Goal: Obtain resource: Download file/media

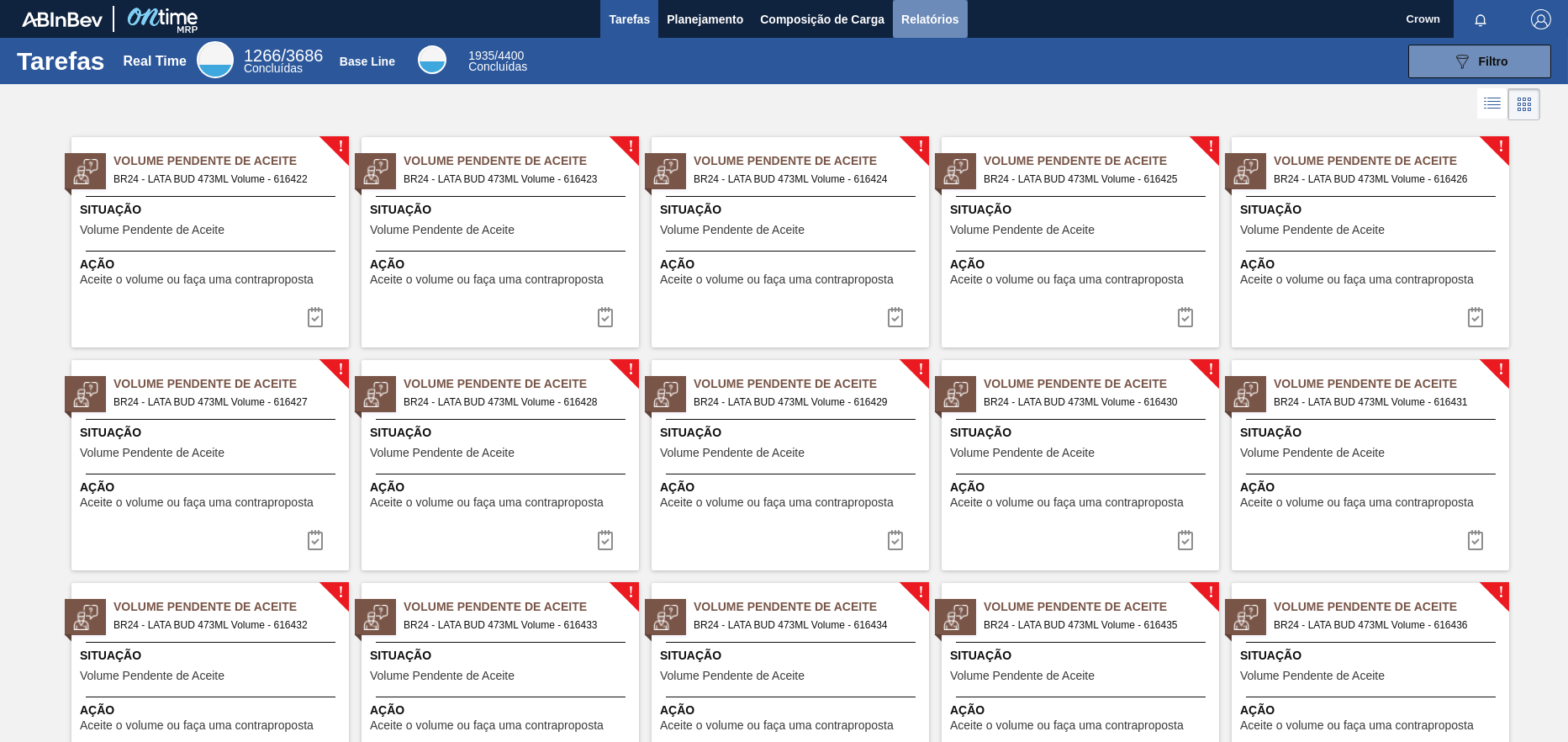
click at [918, 34] on button "Relatórios" at bounding box center [930, 18] width 74 height 37
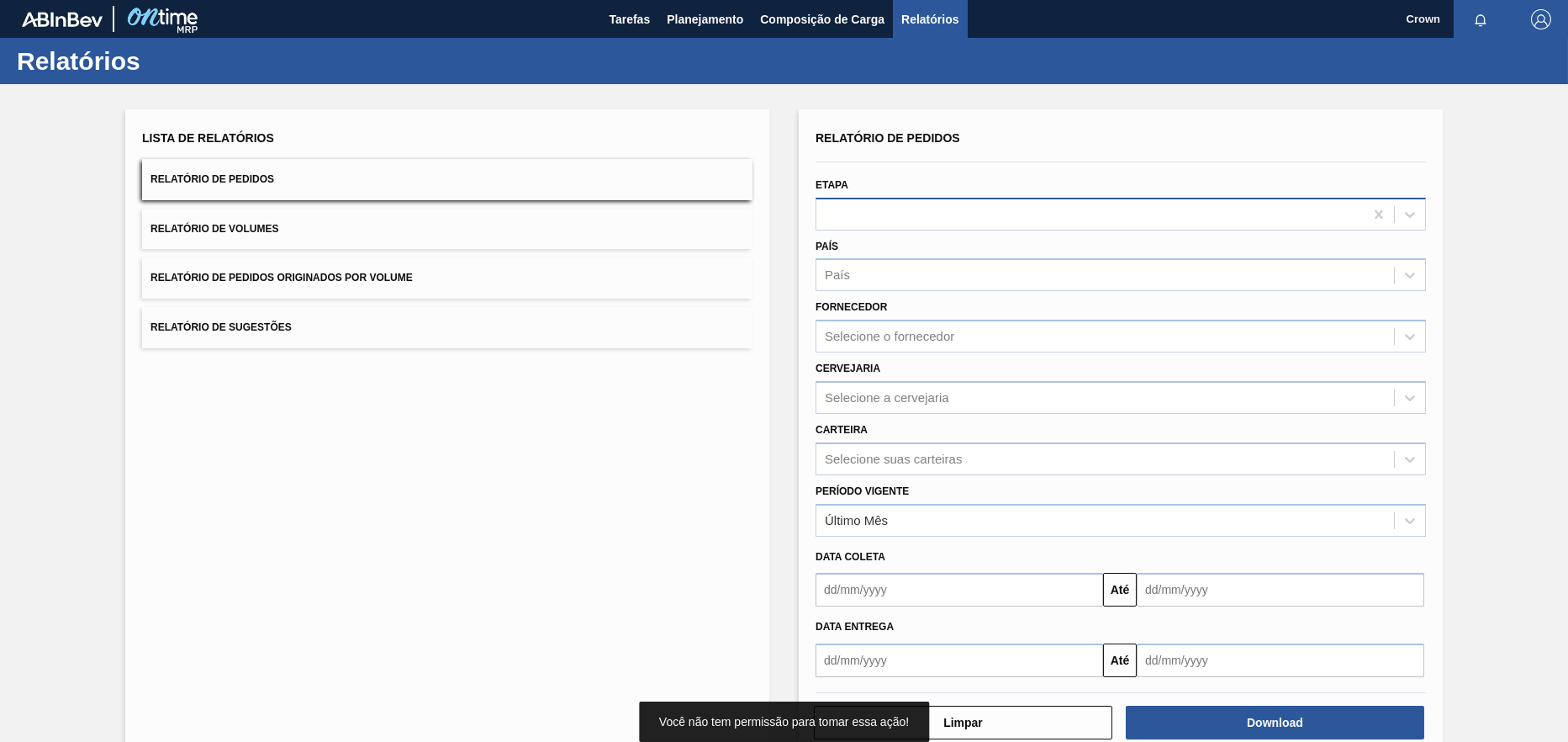
click at [898, 206] on div at bounding box center [1090, 214] width 548 height 24
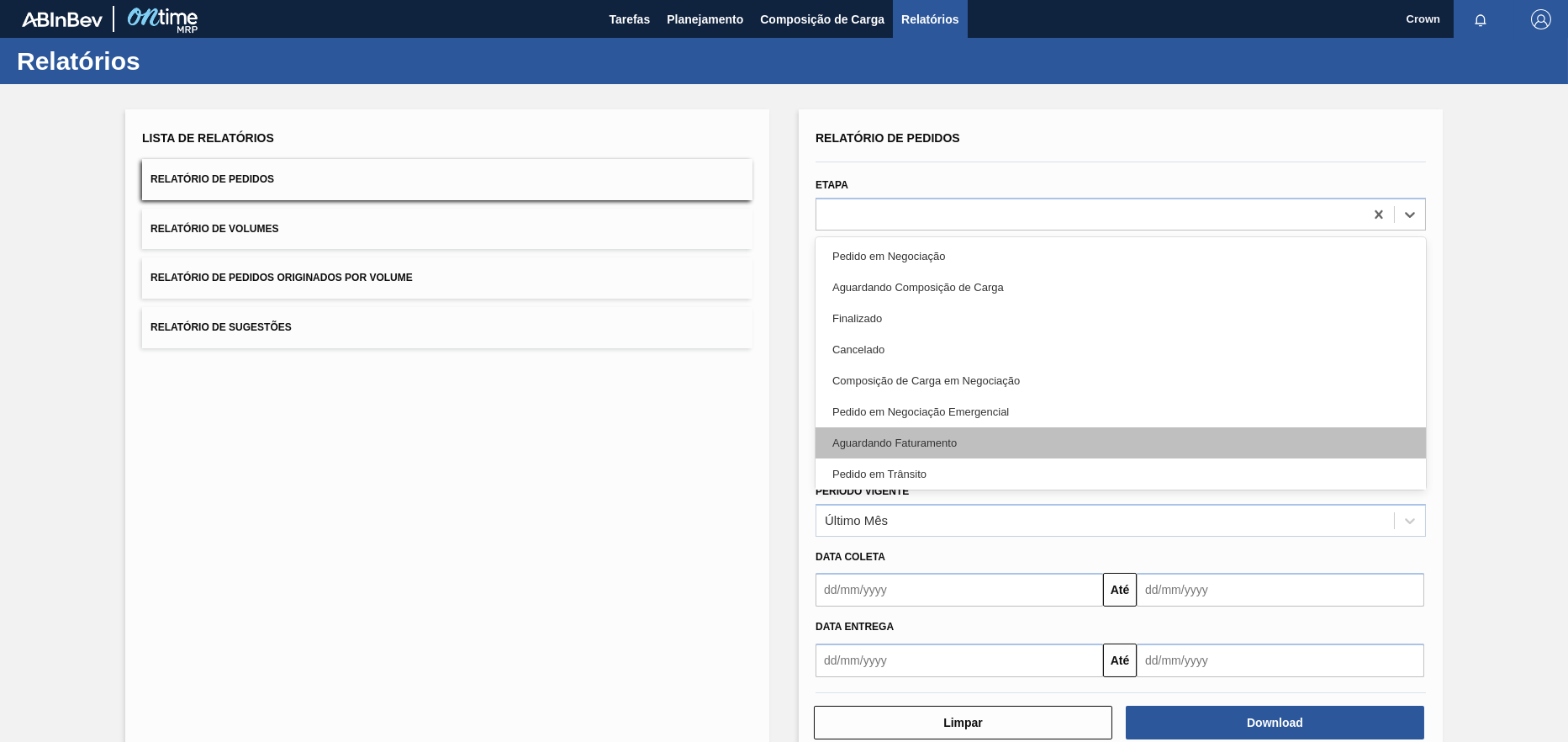
click at [913, 436] on div "Aguardando Faturamento" at bounding box center [1120, 443] width 610 height 31
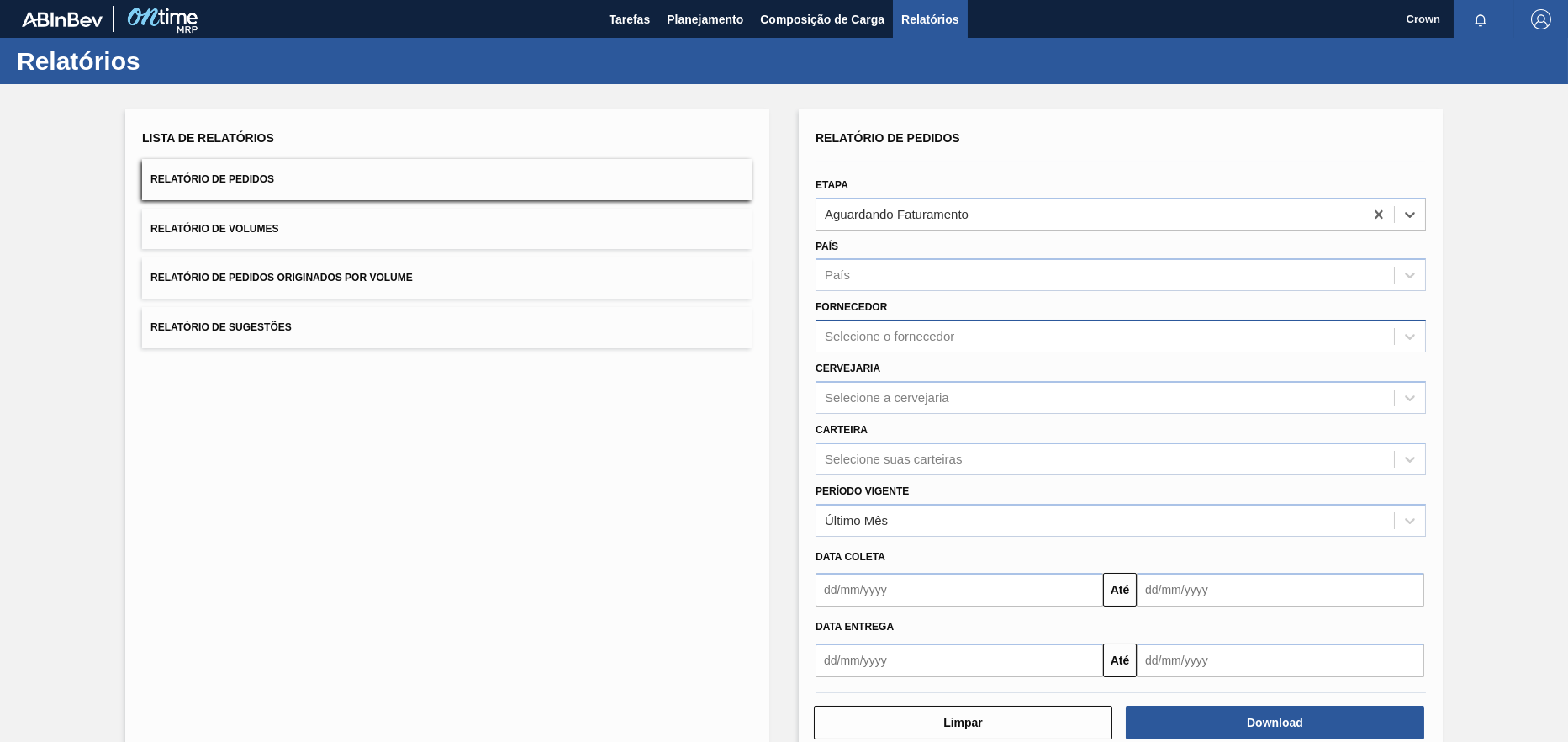
click at [892, 333] on div "Selecione o fornecedor" at bounding box center [889, 337] width 130 height 14
click at [892, 334] on div "Selecione o fornecedor" at bounding box center [889, 337] width 130 height 14
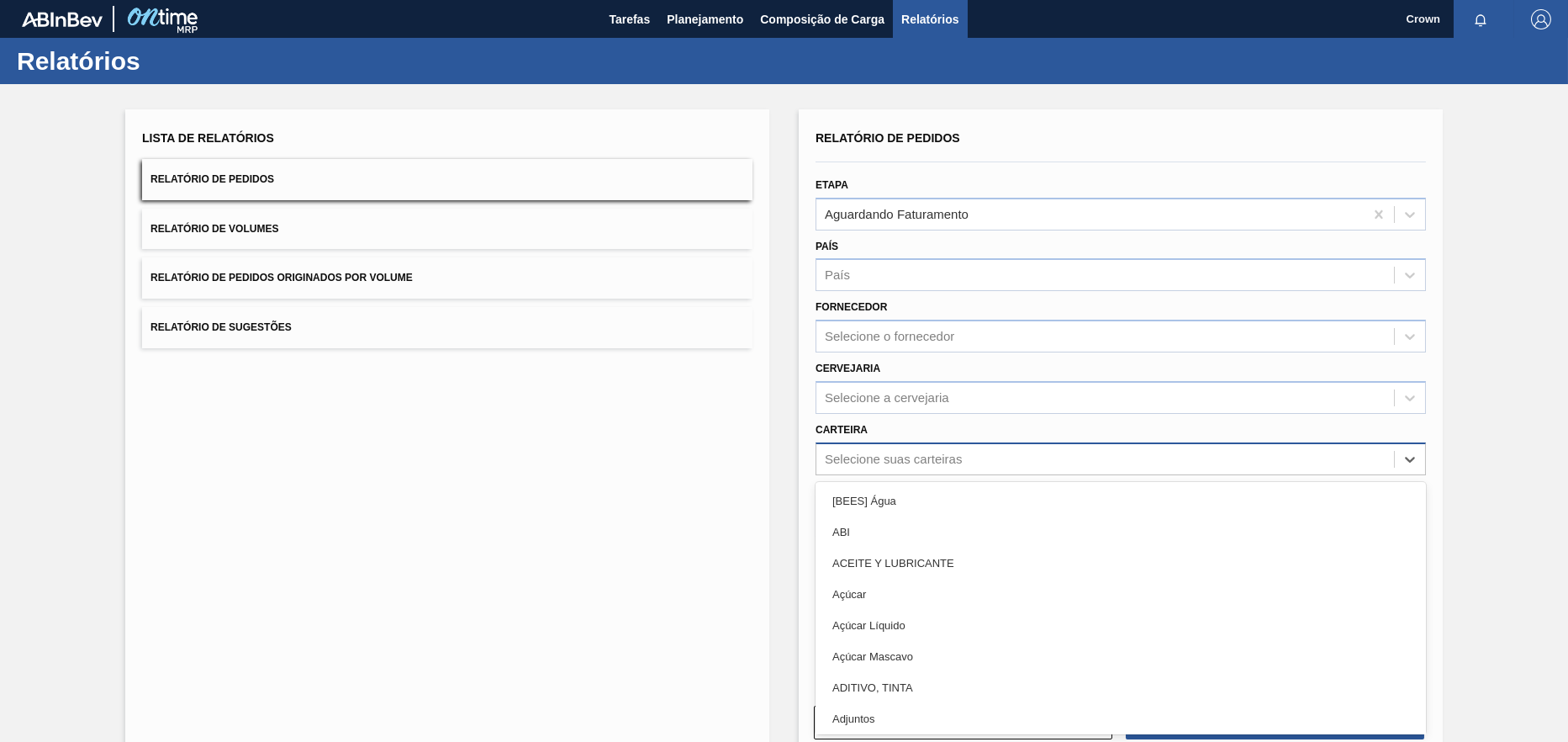
click at [896, 455] on div "Selecione suas carteiras" at bounding box center [892, 459] width 137 height 14
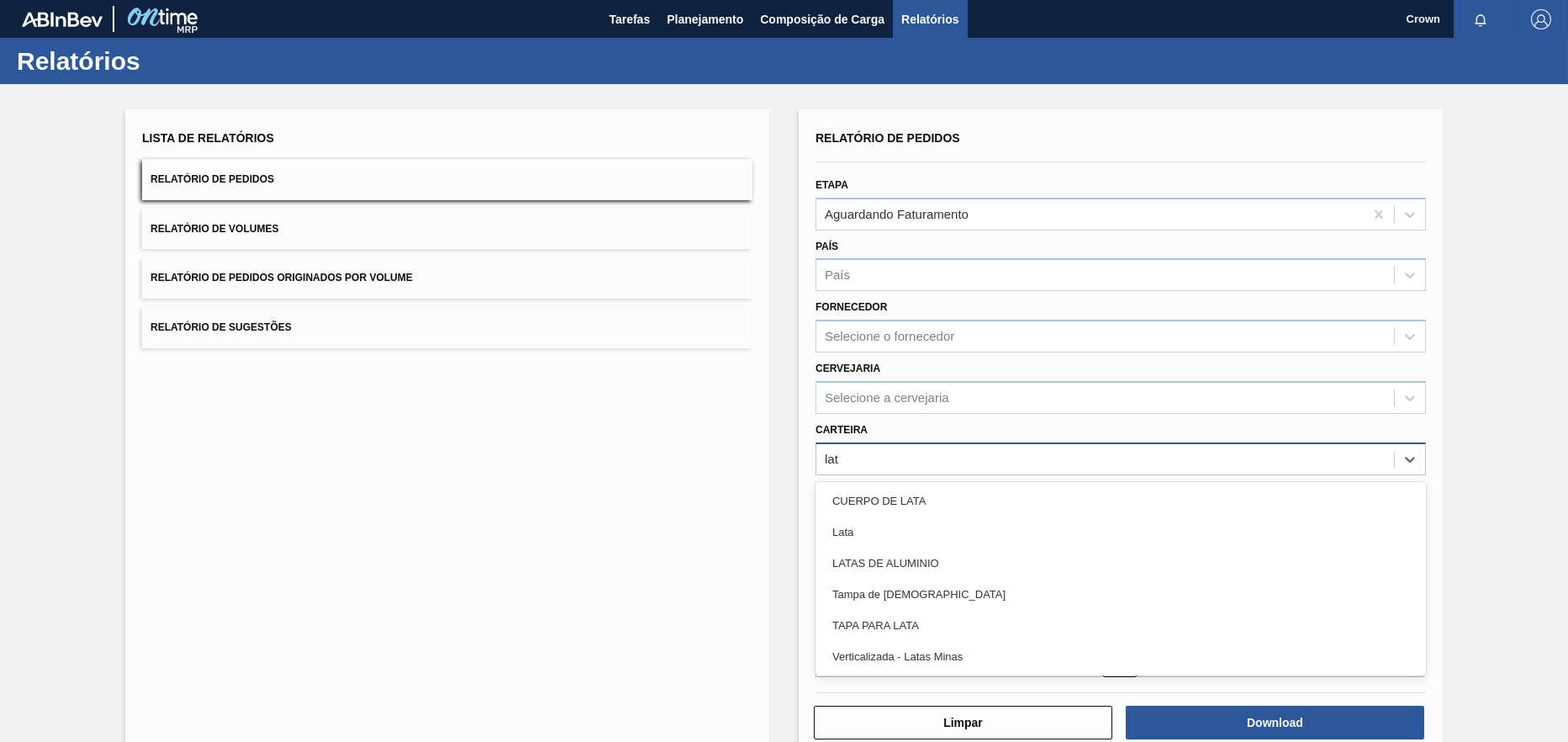
type input "lata"
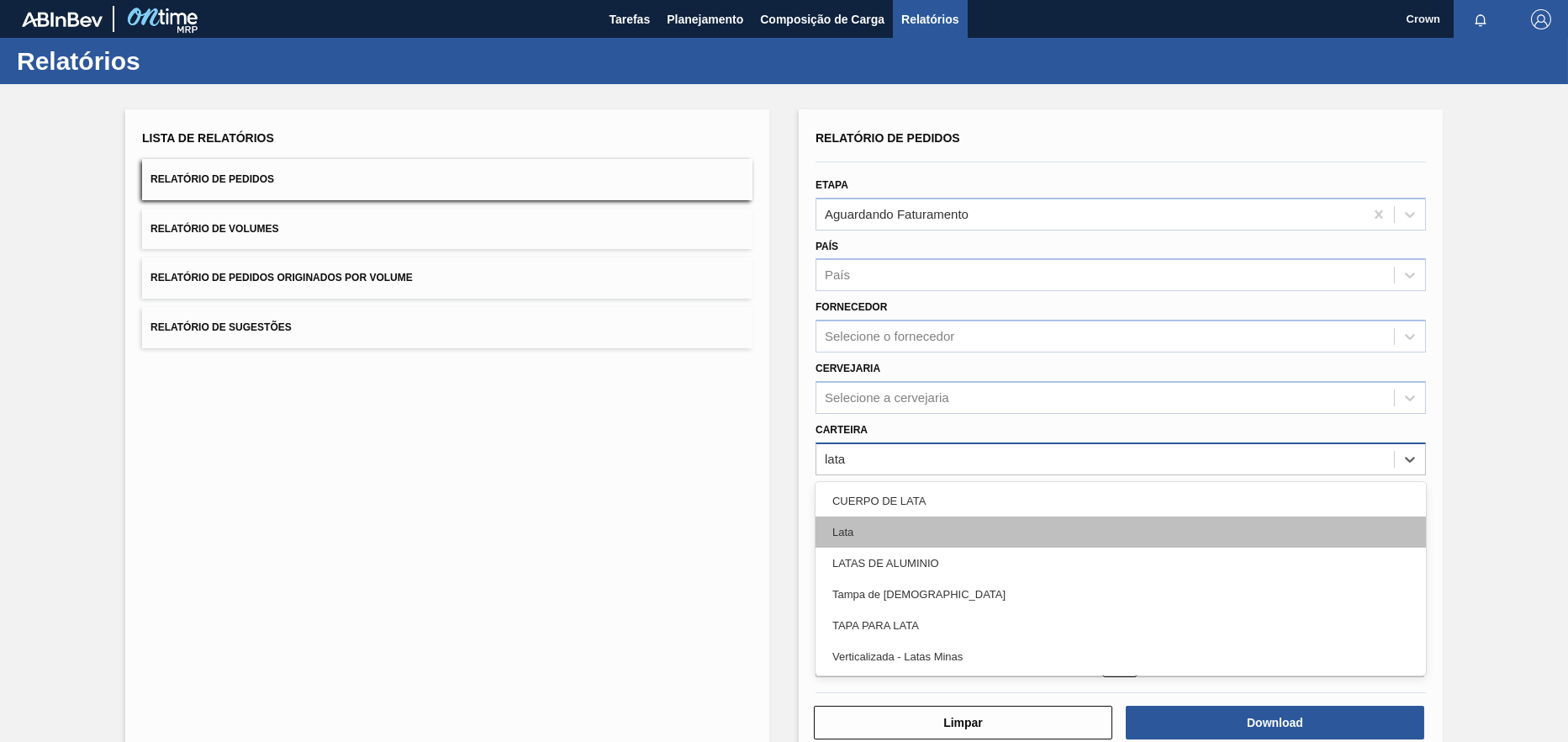
click at [918, 536] on div "Lata" at bounding box center [1120, 532] width 610 height 31
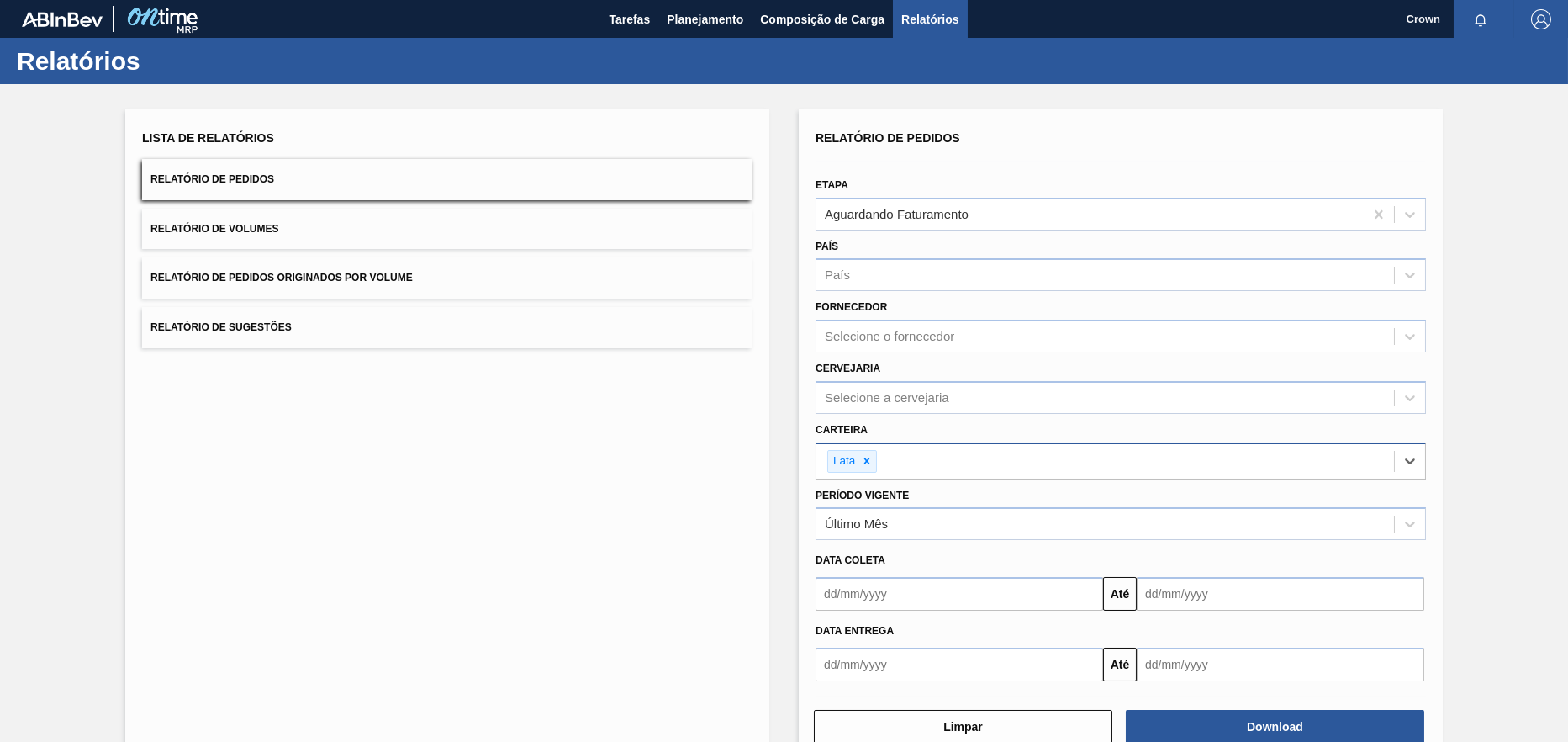
scroll to position [40, 0]
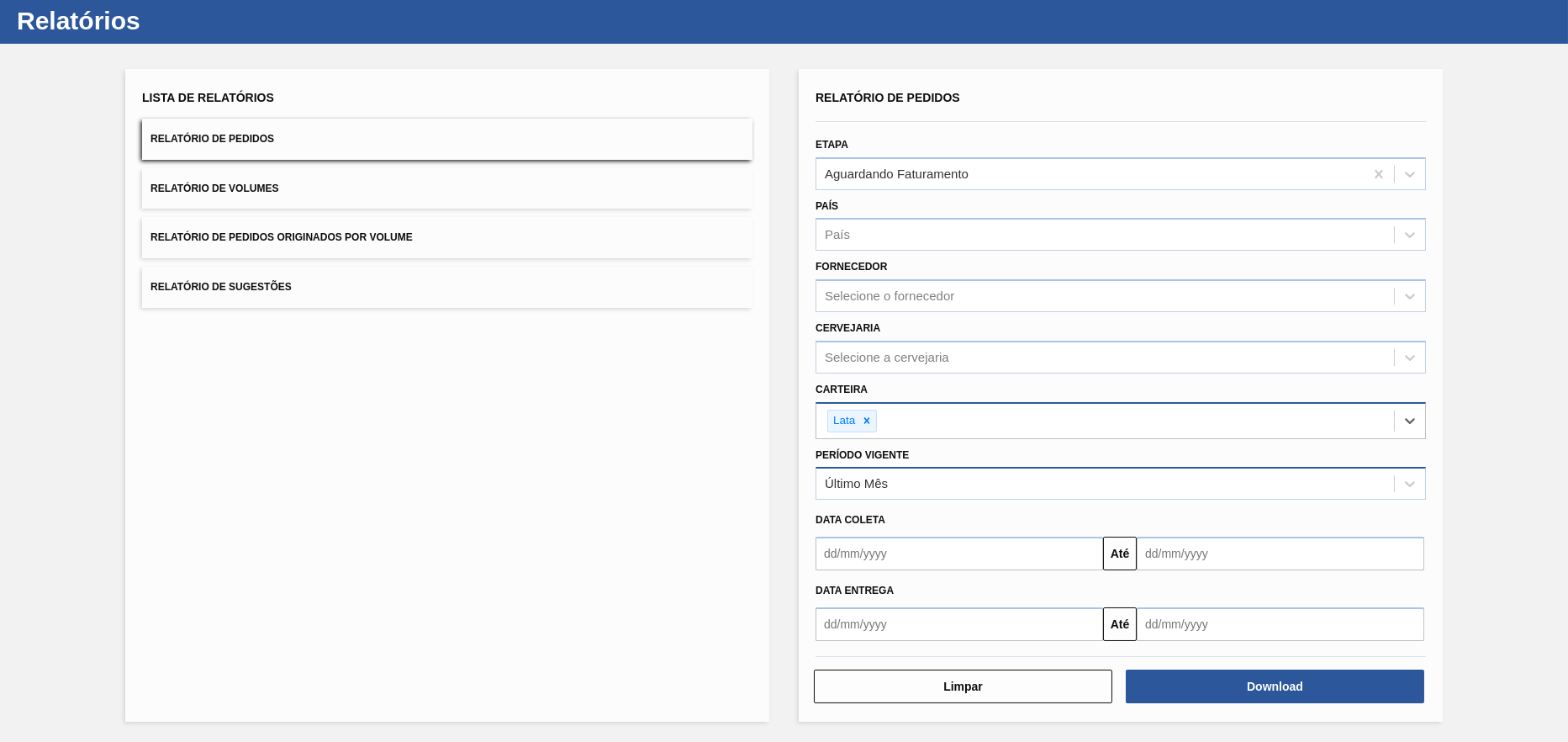
click at [953, 476] on div "Último Mês" at bounding box center [1106, 484] width 578 height 24
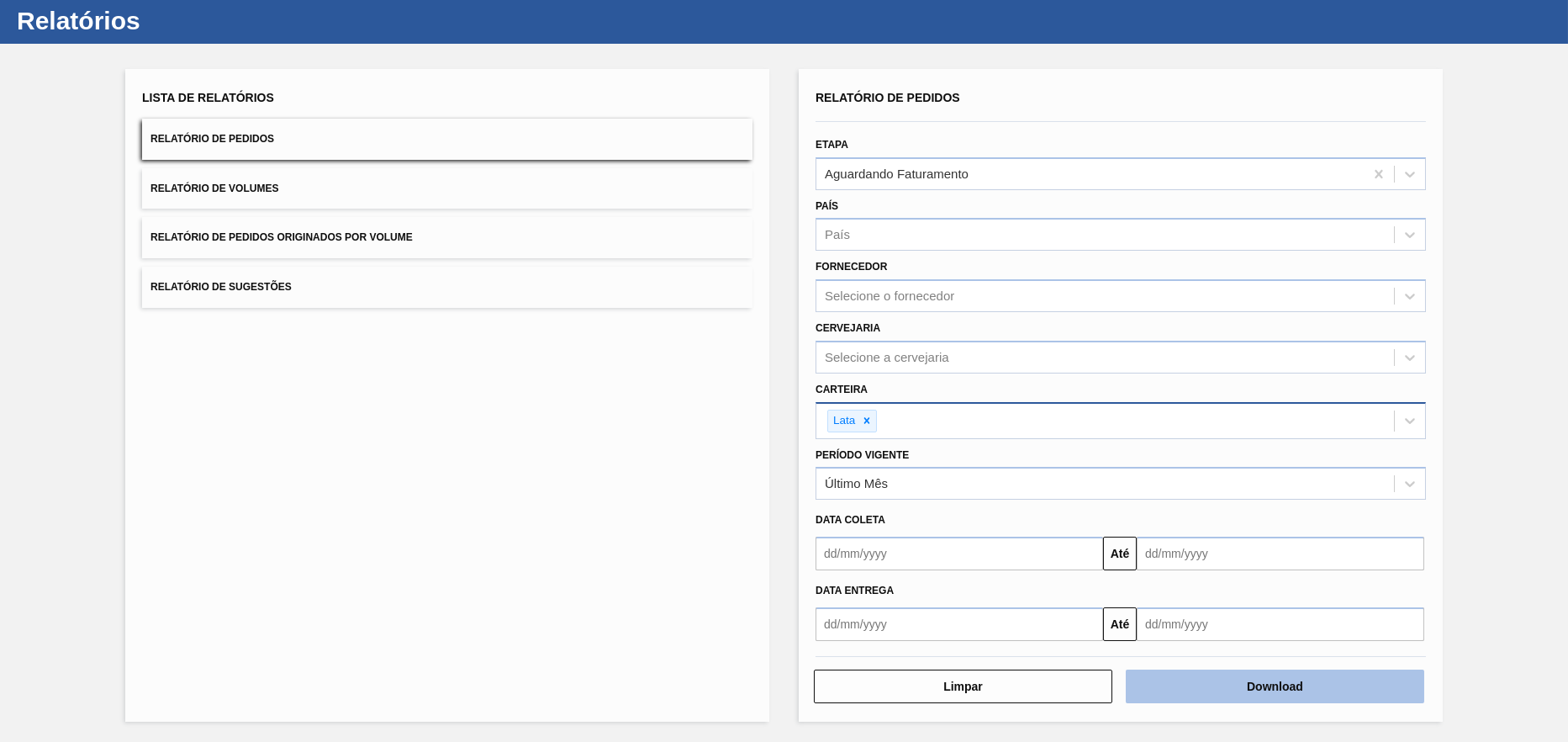
click at [1238, 683] on button "Download" at bounding box center [1275, 686] width 299 height 34
